Goal: Find specific page/section: Find specific page/section

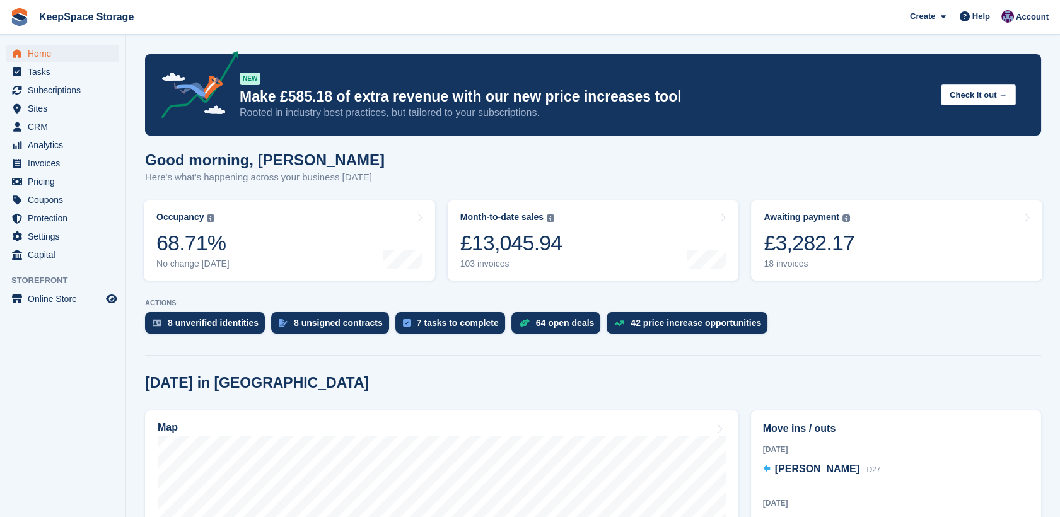
click at [1059, 149] on html "KeepSpace Storage Create Subscription Invoice Contact Deal Discount Page Help C…" at bounding box center [530, 258] width 1060 height 517
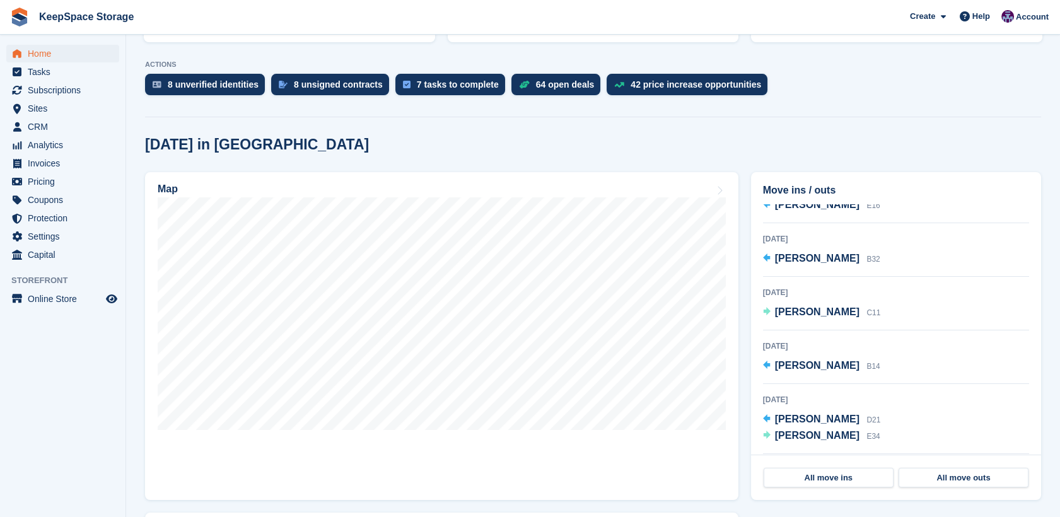
scroll to position [126, 0]
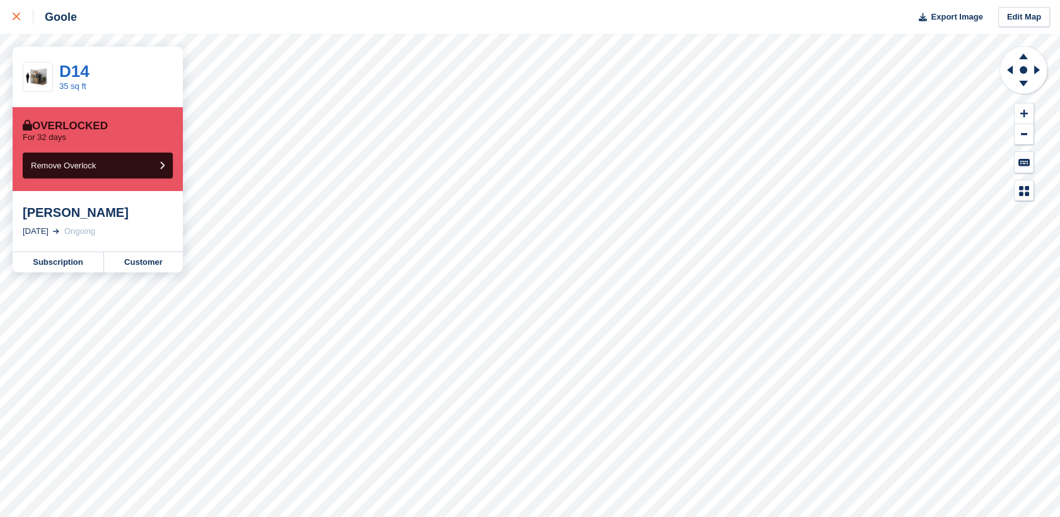
click at [16, 23] on div at bounding box center [23, 16] width 21 height 15
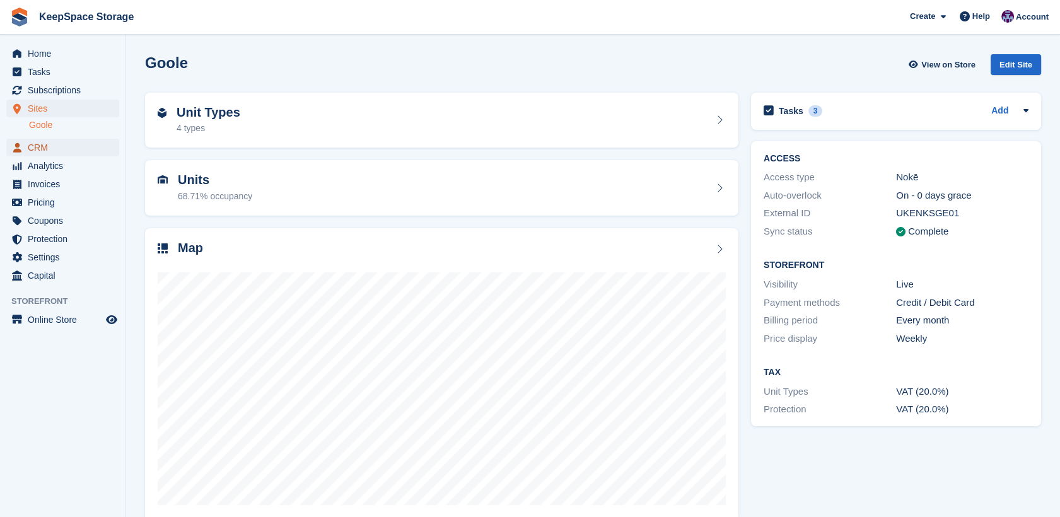
click at [38, 143] on span "CRM" at bounding box center [66, 148] width 76 height 18
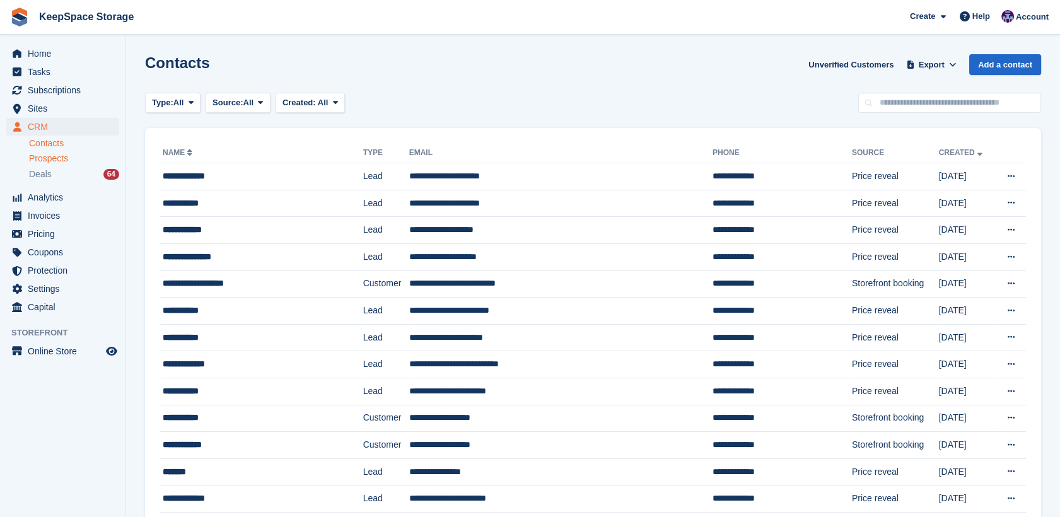
click at [50, 154] on span "Prospects" at bounding box center [48, 159] width 39 height 12
